Goal: Information Seeking & Learning: Learn about a topic

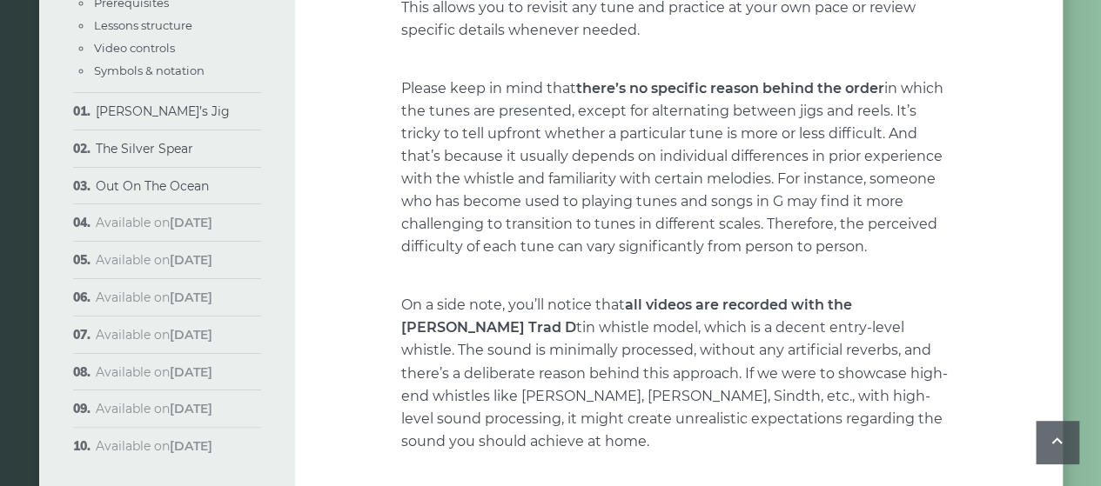
scroll to position [1305, 0]
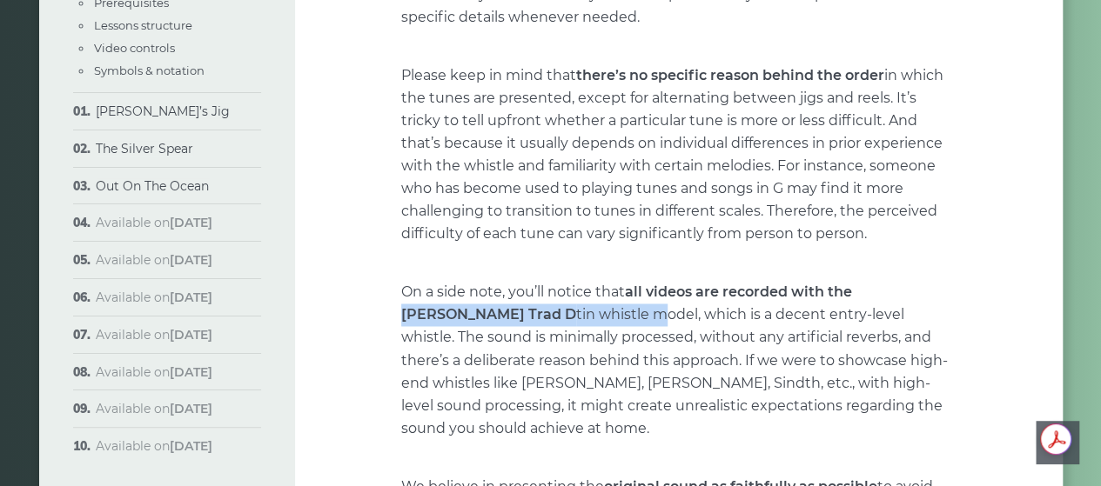
drag, startPoint x: 858, startPoint y: 290, endPoint x: 531, endPoint y: 325, distance: 329.0
click at [531, 325] on p "On a side note, you’ll notice that all videos are recorded with the [PERSON_NAM…" at bounding box center [678, 360] width 555 height 158
copy p "[PERSON_NAME] Trad D tin whistle"
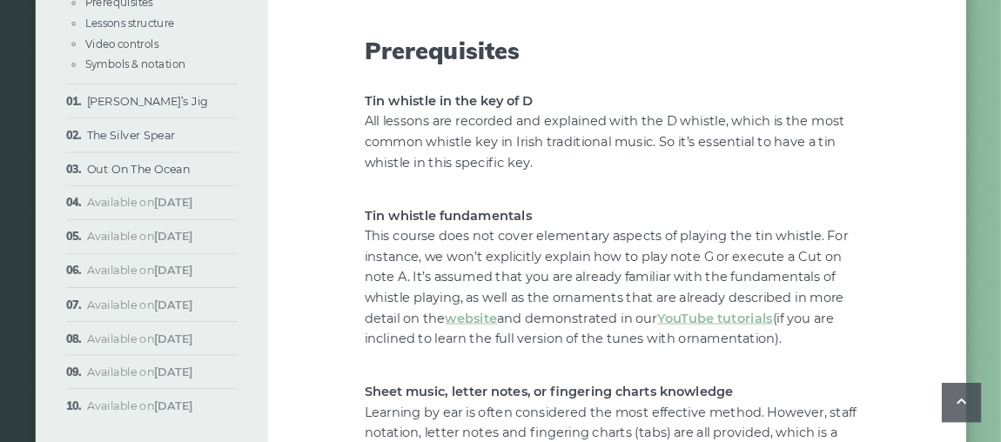
scroll to position [1913, 0]
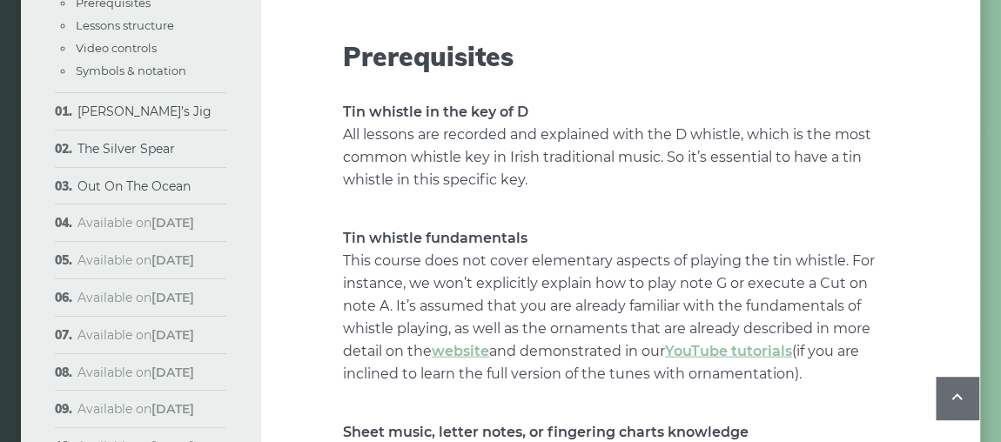
drag, startPoint x: 1009, startPoint y: 1, endPoint x: 519, endPoint y: 124, distance: 505.0
click at [519, 124] on p "Tin whistle in the key of D All lessons are recorded and explained with the D w…" at bounding box center [620, 146] width 555 height 90
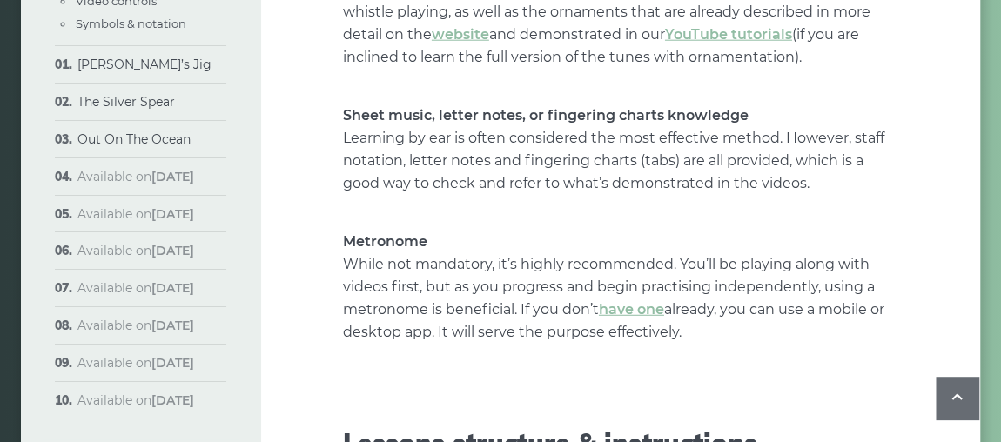
scroll to position [2309, 0]
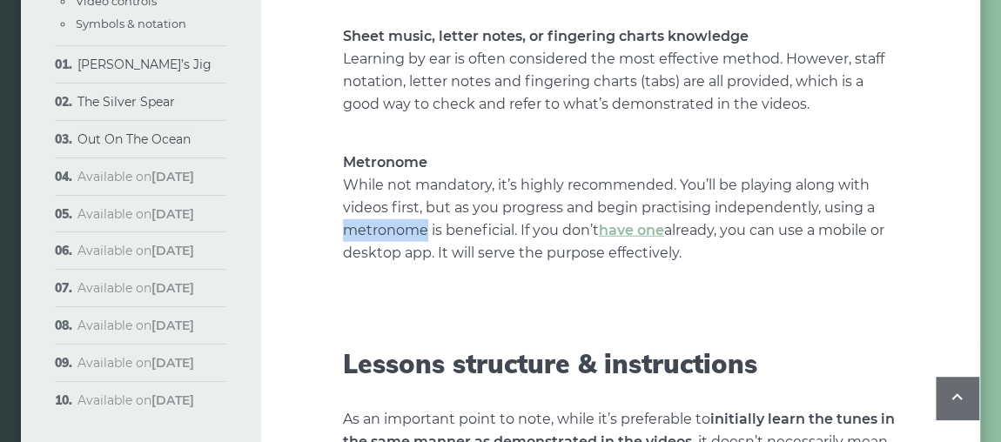
drag, startPoint x: 425, startPoint y: 208, endPoint x: 338, endPoint y: 201, distance: 86.4
copy p "metronome"
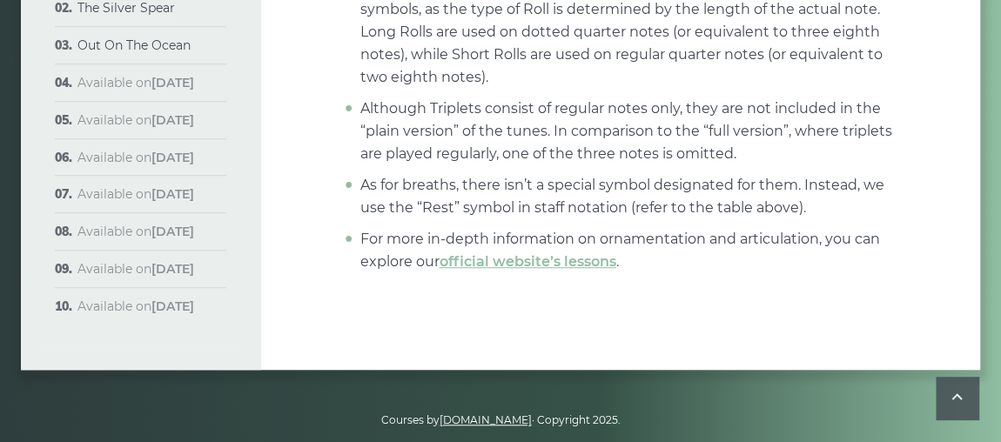
scroll to position [7151, 0]
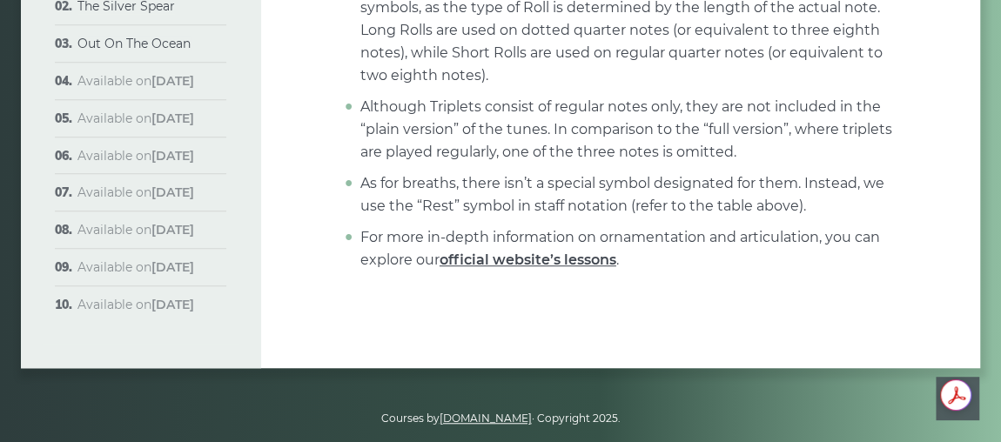
click at [554, 251] on link "official website’s lessons" at bounding box center [527, 259] width 177 height 17
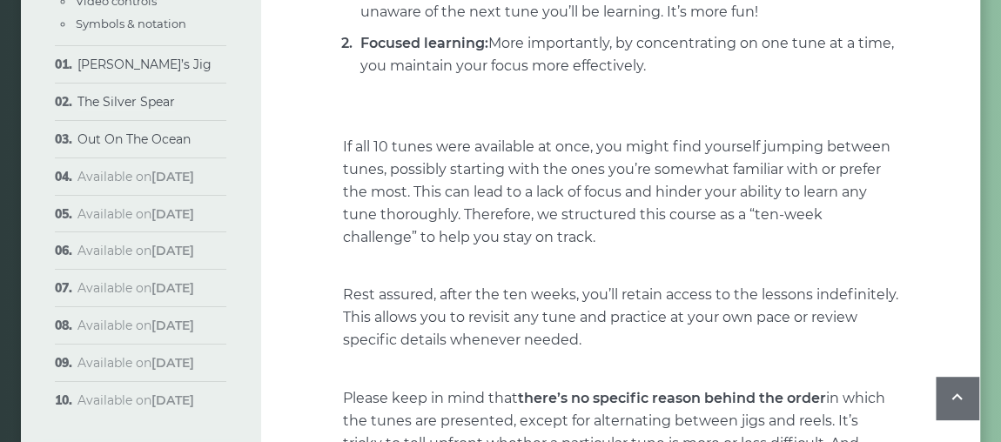
scroll to position [1107, 0]
